Goal: Task Accomplishment & Management: Use online tool/utility

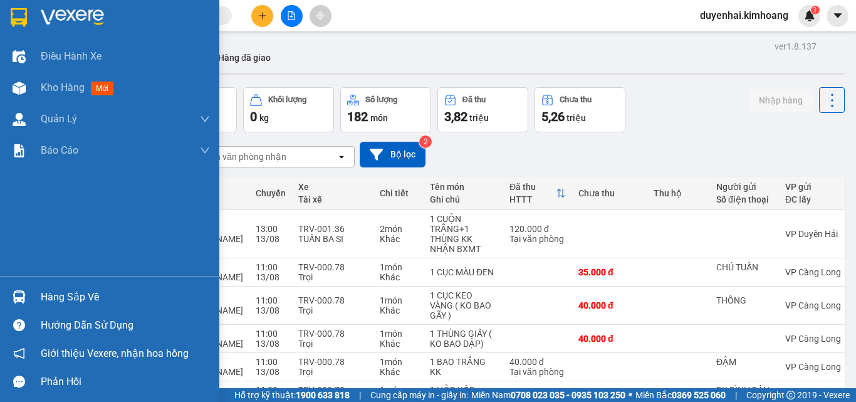
click at [68, 309] on div "Hàng sắp về" at bounding box center [109, 297] width 219 height 28
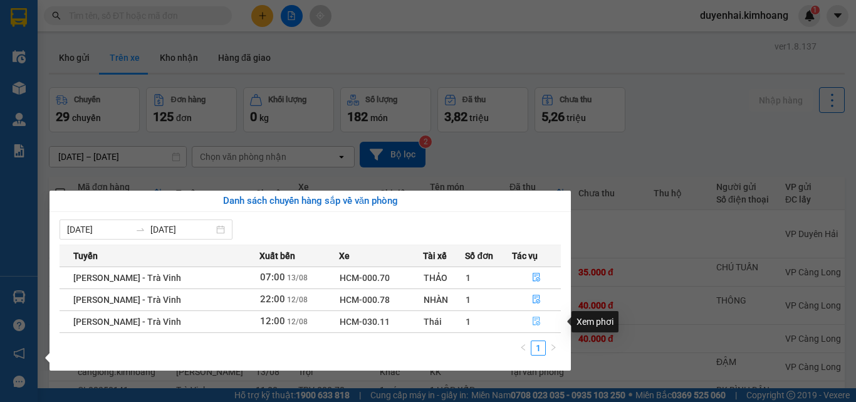
click at [537, 318] on icon "file-done" at bounding box center [536, 320] width 9 height 9
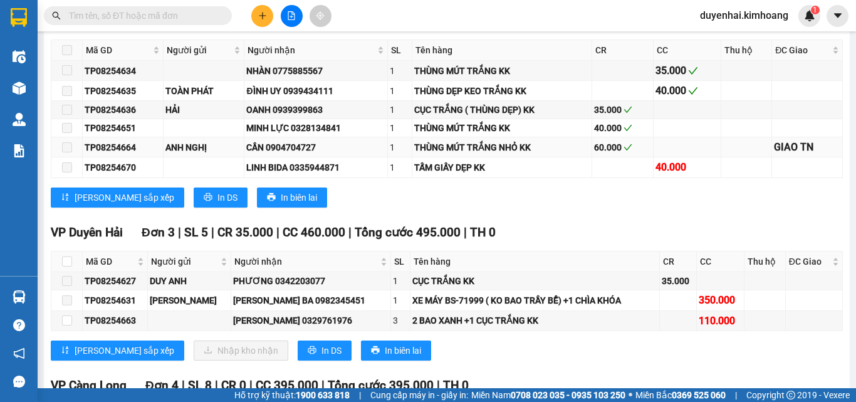
scroll to position [1441, 0]
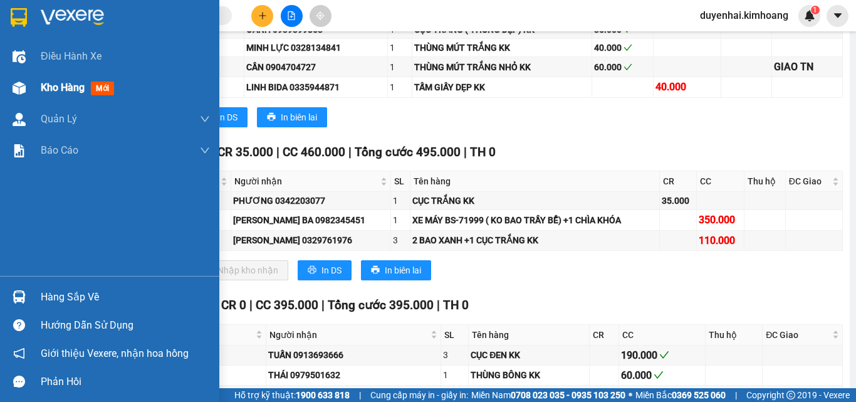
click at [74, 89] on span "Kho hàng" at bounding box center [63, 87] width 44 height 12
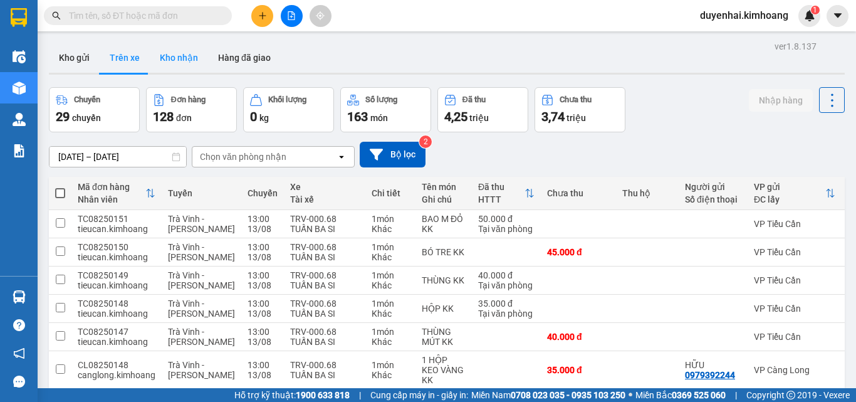
click at [181, 61] on button "Kho nhận" at bounding box center [179, 58] width 58 height 30
type input "[DATE] – [DATE]"
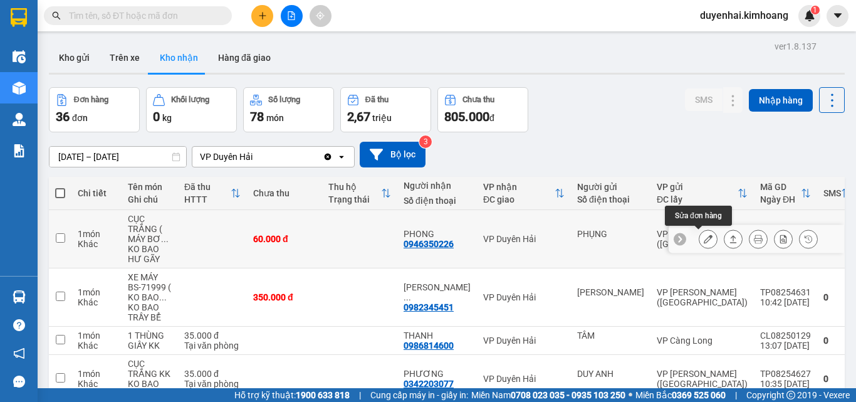
click at [703, 240] on icon at bounding box center [707, 238] width 9 height 9
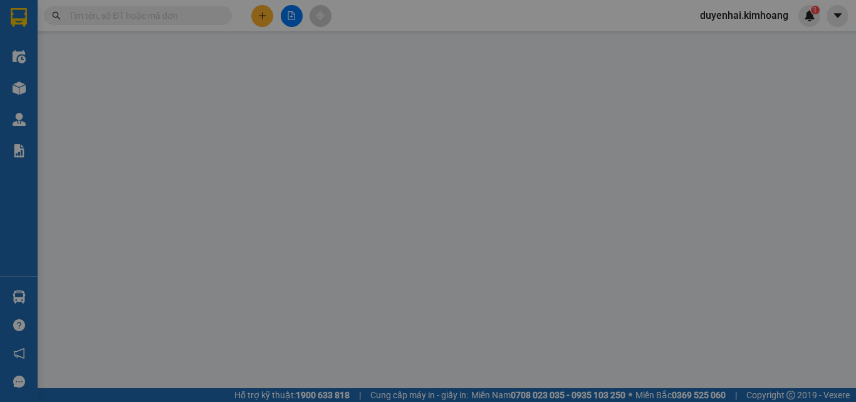
type input "PHỤNG"
type input "0946350226"
type input "PHONG"
type input "60.000"
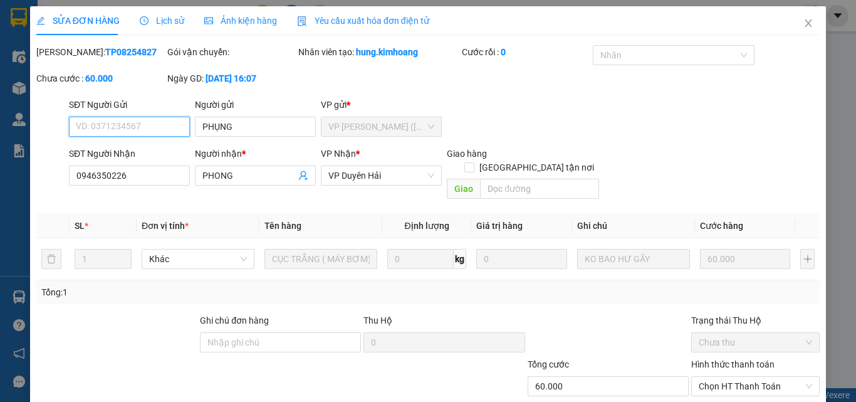
scroll to position [65, 0]
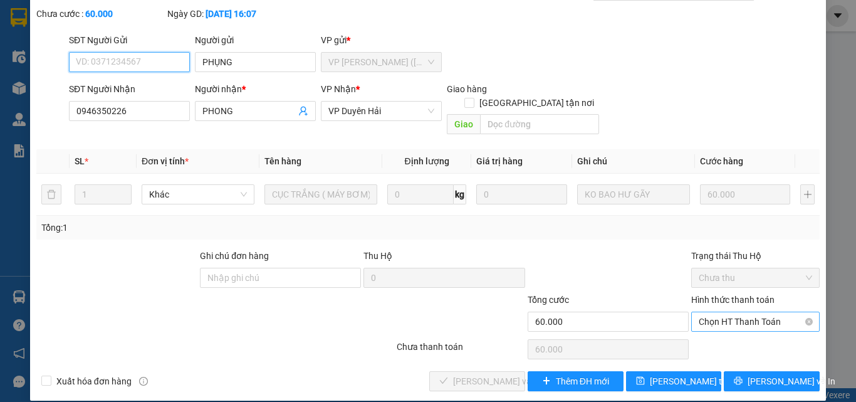
click at [703, 313] on span "Chọn HT Thanh Toán" at bounding box center [754, 321] width 113 height 19
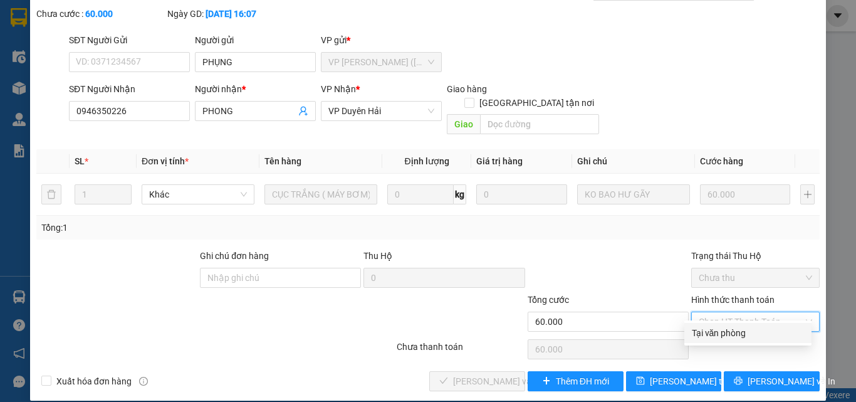
click at [707, 326] on div "Tại văn phòng" at bounding box center [748, 333] width 112 height 14
type input "0"
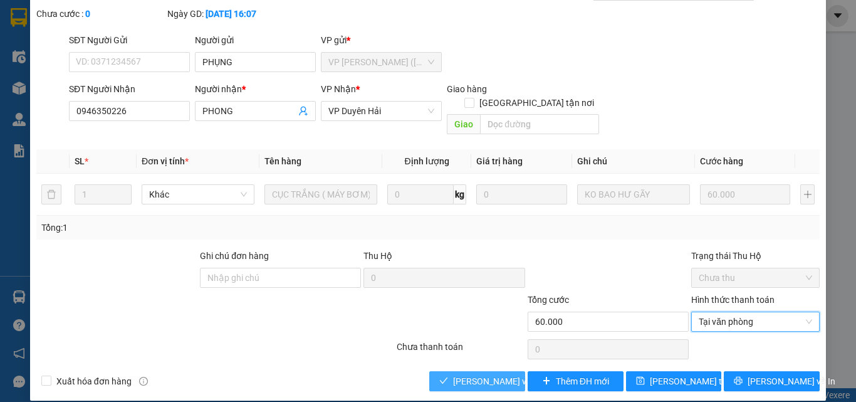
click at [479, 374] on span "[PERSON_NAME] và Giao hàng" at bounding box center [513, 381] width 120 height 14
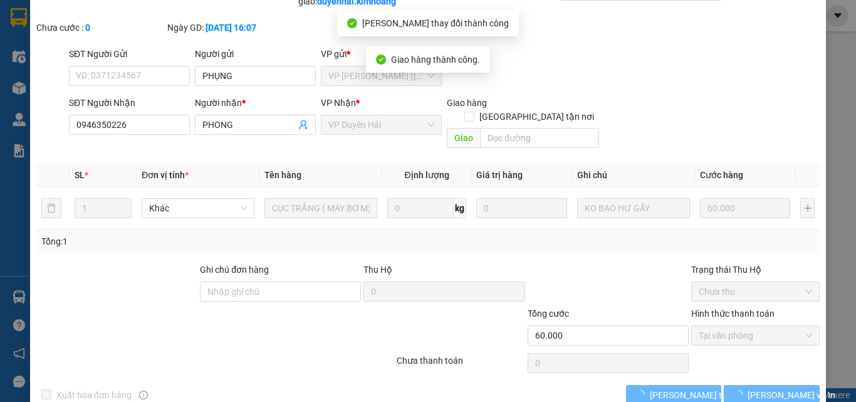
scroll to position [0, 0]
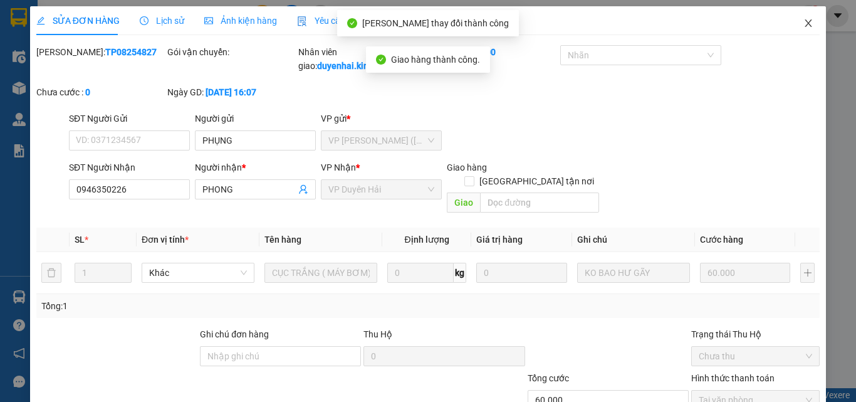
click at [803, 24] on icon "close" at bounding box center [808, 23] width 10 height 10
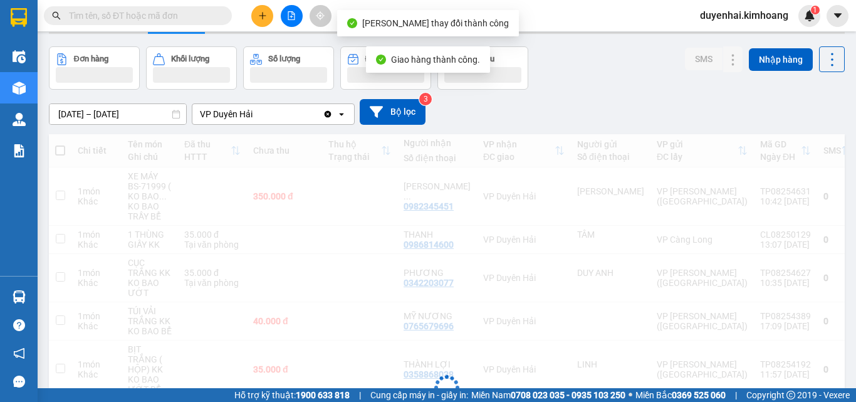
scroll to position [63, 0]
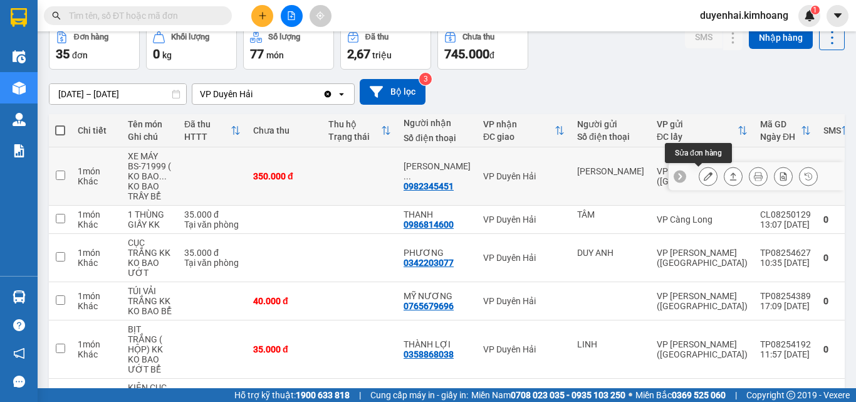
click at [703, 177] on icon at bounding box center [707, 176] width 9 height 9
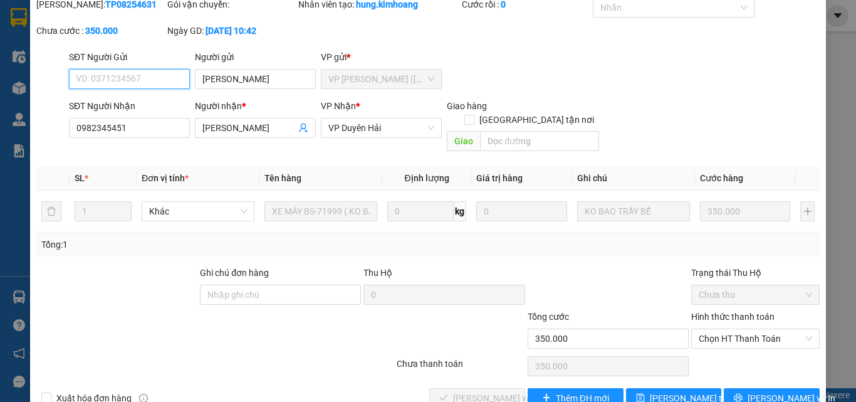
scroll to position [65, 0]
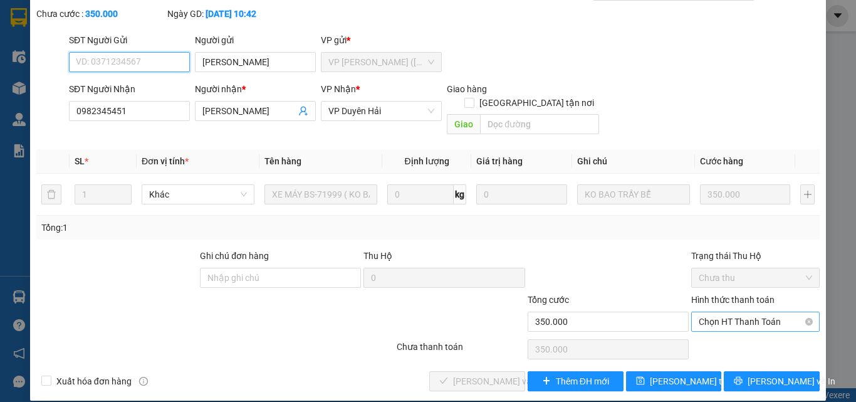
click at [717, 312] on span "Chọn HT Thanh Toán" at bounding box center [754, 321] width 113 height 19
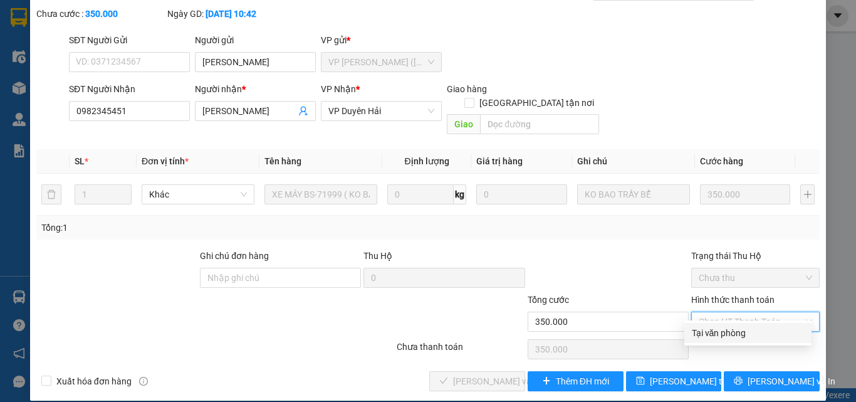
click at [717, 333] on div "Tại văn phòng" at bounding box center [748, 333] width 112 height 14
type input "0"
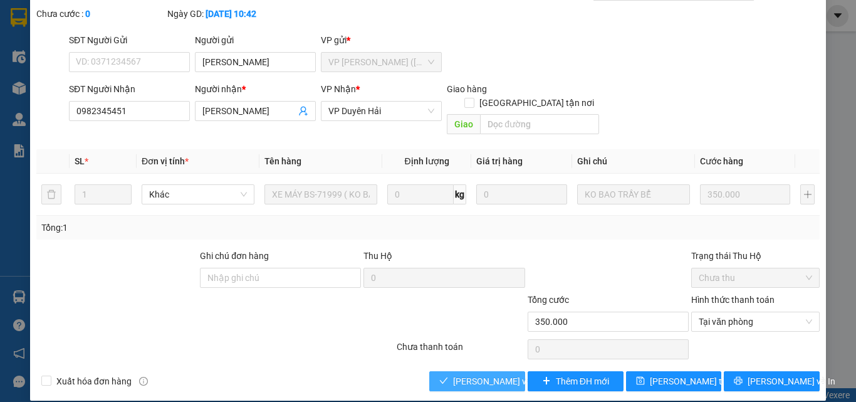
click at [481, 374] on span "[PERSON_NAME] và Giao hàng" at bounding box center [513, 381] width 120 height 14
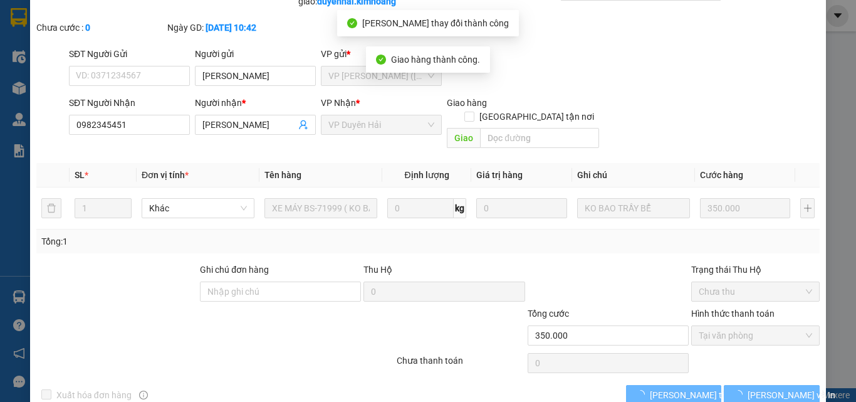
scroll to position [0, 0]
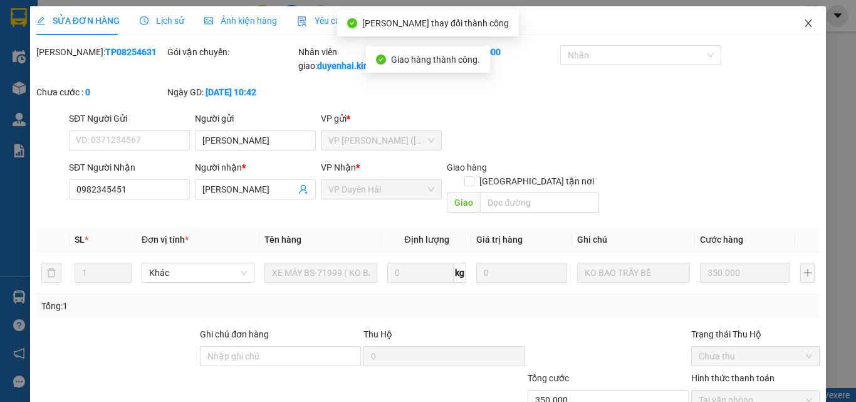
click at [803, 24] on icon "close" at bounding box center [808, 23] width 10 height 10
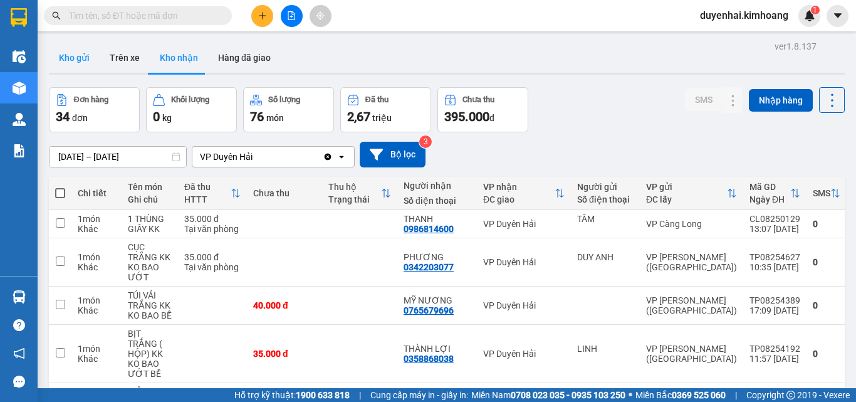
click at [87, 70] on button "Kho gửi" at bounding box center [74, 58] width 51 height 30
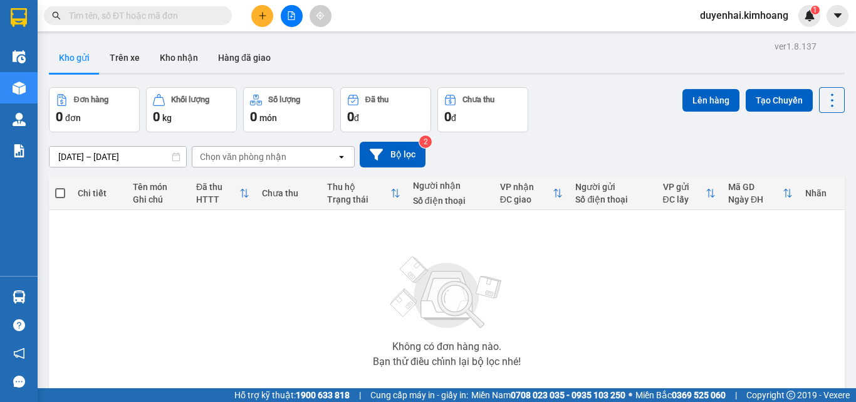
click at [49, 43] on button "Kho gửi" at bounding box center [74, 58] width 51 height 30
